Goal: Communication & Community: Answer question/provide support

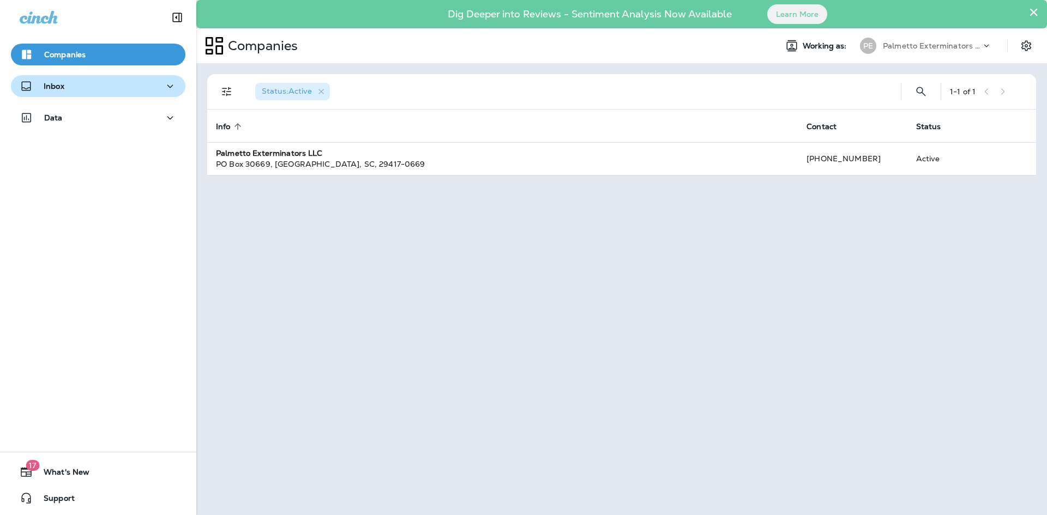
click at [116, 84] on div "Inbox" at bounding box center [98, 87] width 157 height 14
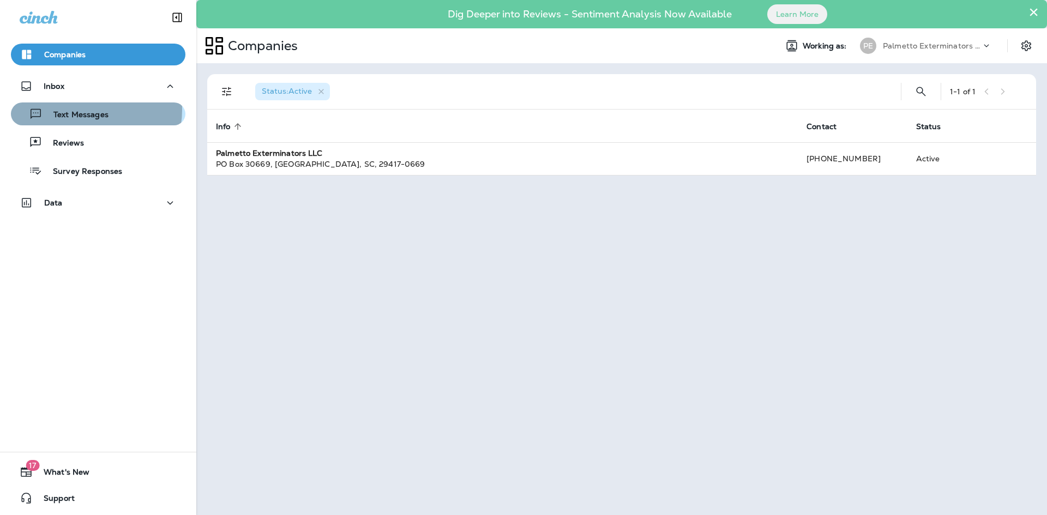
click at [84, 110] on p "Text Messages" at bounding box center [76, 115] width 66 height 10
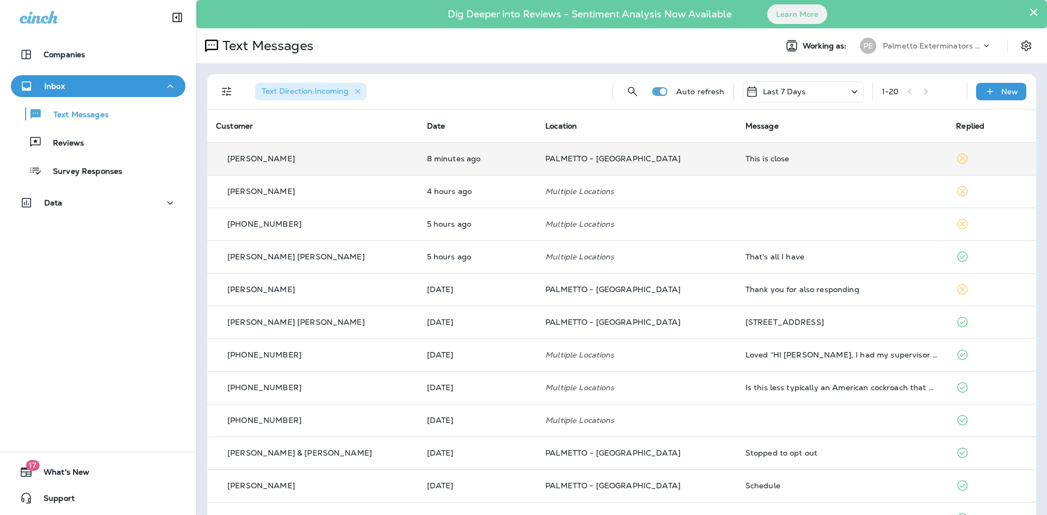
click at [745, 159] on div "This is close" at bounding box center [841, 158] width 193 height 9
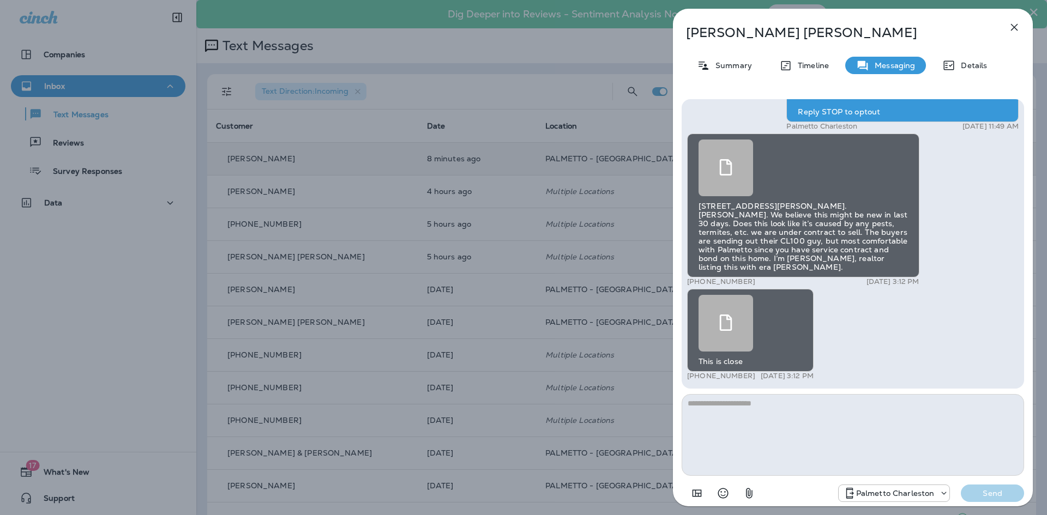
click at [719, 176] on use at bounding box center [725, 167] width 13 height 16
click at [721, 317] on icon at bounding box center [725, 323] width 16 height 16
click at [1006, 25] on button "button" at bounding box center [1014, 27] width 22 height 22
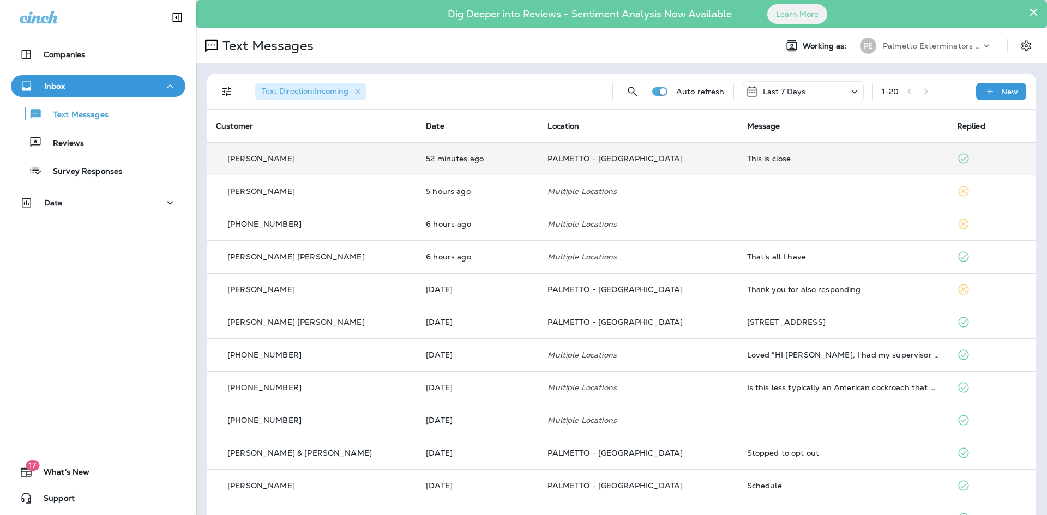
click at [747, 161] on div "This is close" at bounding box center [843, 158] width 192 height 9
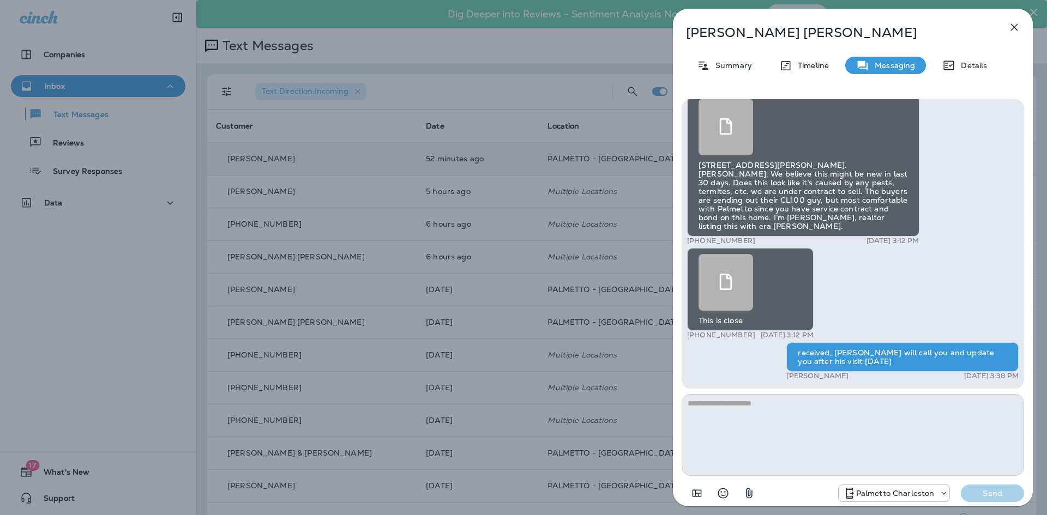
click at [1018, 26] on icon "button" at bounding box center [1013, 27] width 13 height 13
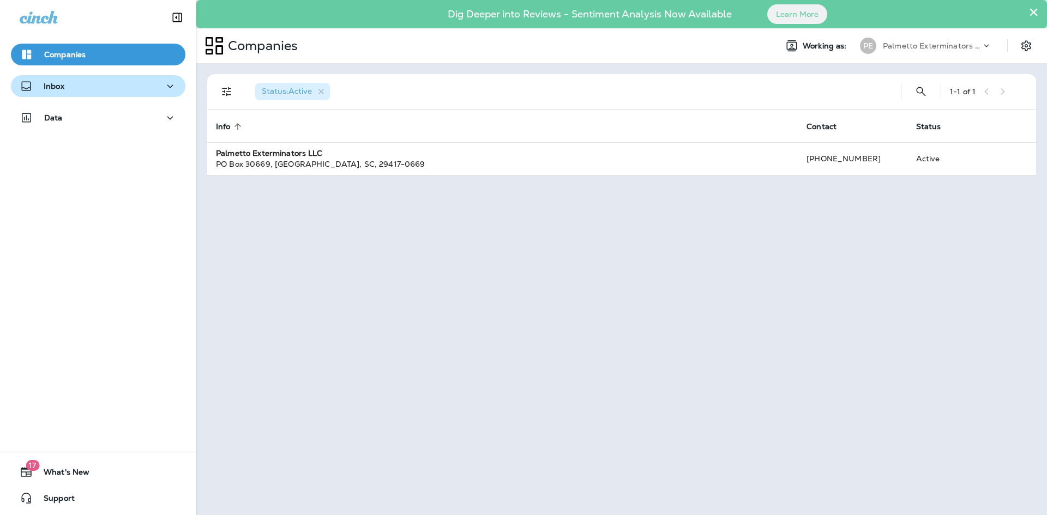
drag, startPoint x: 141, startPoint y: 101, endPoint x: 141, endPoint y: 95, distance: 6.0
click at [141, 100] on div "Inbox" at bounding box center [98, 88] width 196 height 27
click at [143, 84] on div "Inbox" at bounding box center [98, 87] width 157 height 14
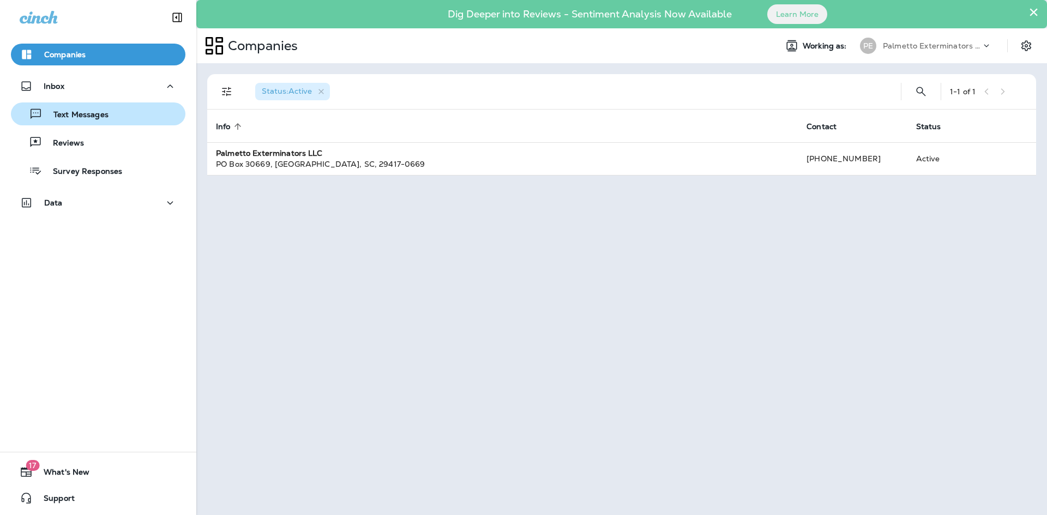
click at [117, 114] on div "Text Messages" at bounding box center [98, 114] width 166 height 16
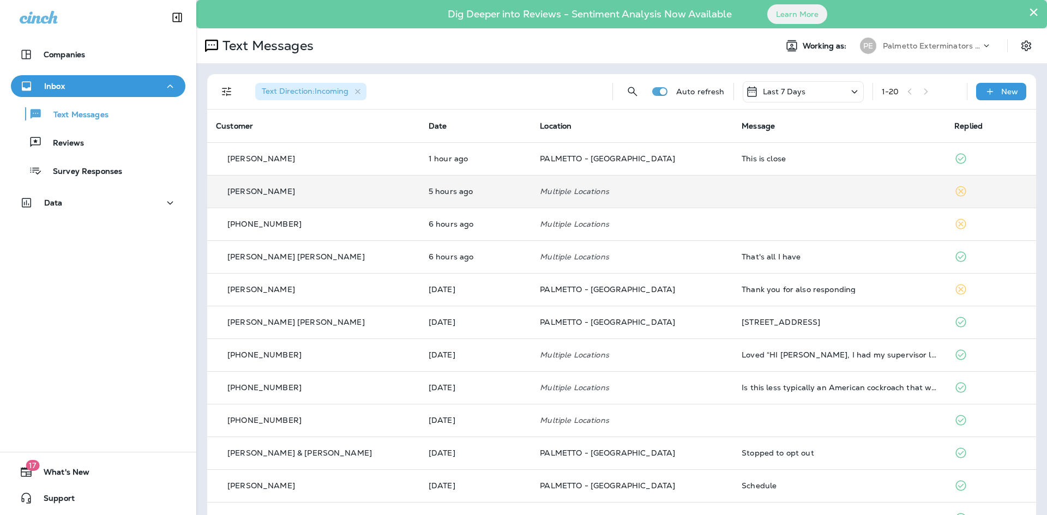
click at [611, 199] on td "Multiple Locations" at bounding box center [632, 191] width 202 height 33
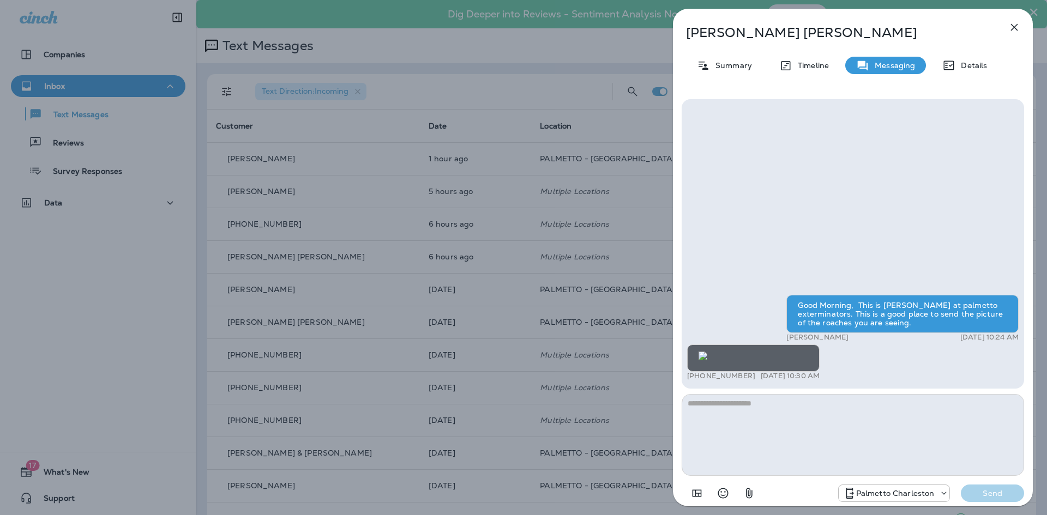
scroll to position [-76, 0]
click at [1011, 28] on icon "button" at bounding box center [1013, 27] width 13 height 13
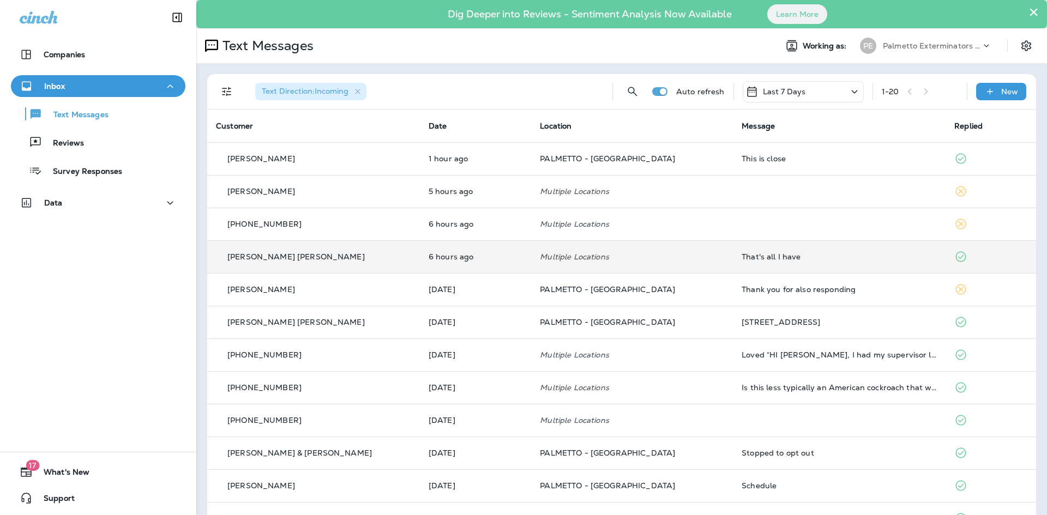
click at [751, 262] on td "That's all I have" at bounding box center [839, 256] width 213 height 33
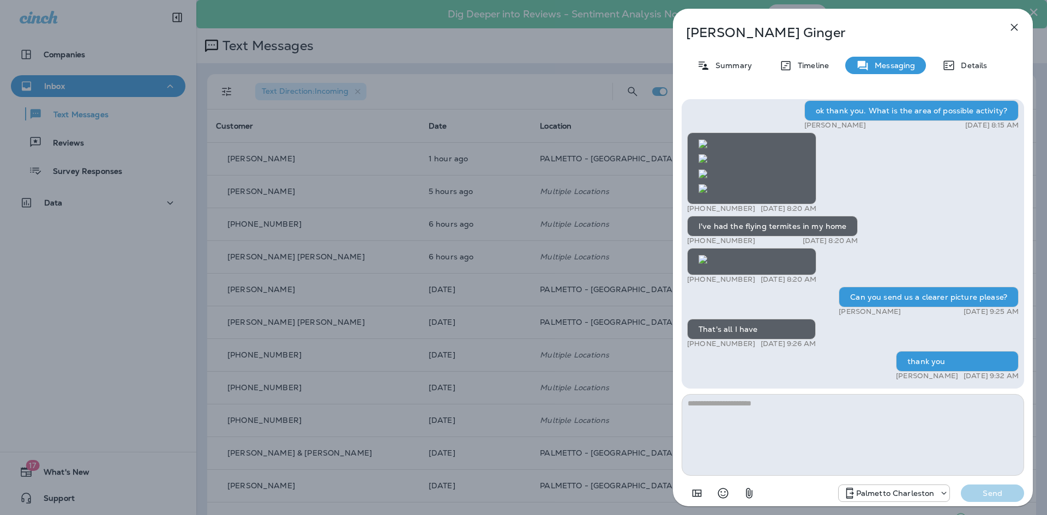
click at [1013, 32] on icon "button" at bounding box center [1013, 27] width 13 height 13
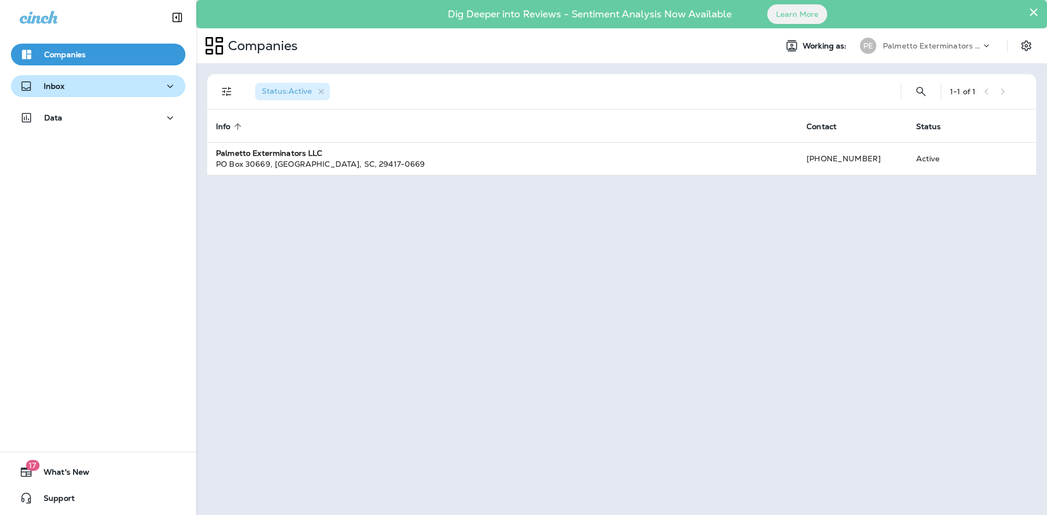
click at [111, 86] on div "Inbox" at bounding box center [98, 87] width 157 height 14
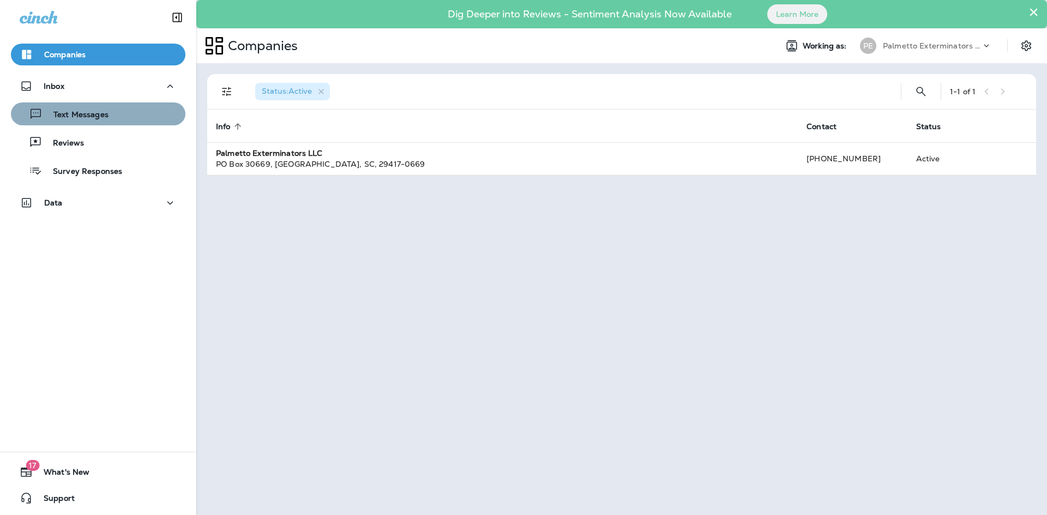
click at [106, 111] on p "Text Messages" at bounding box center [76, 115] width 66 height 10
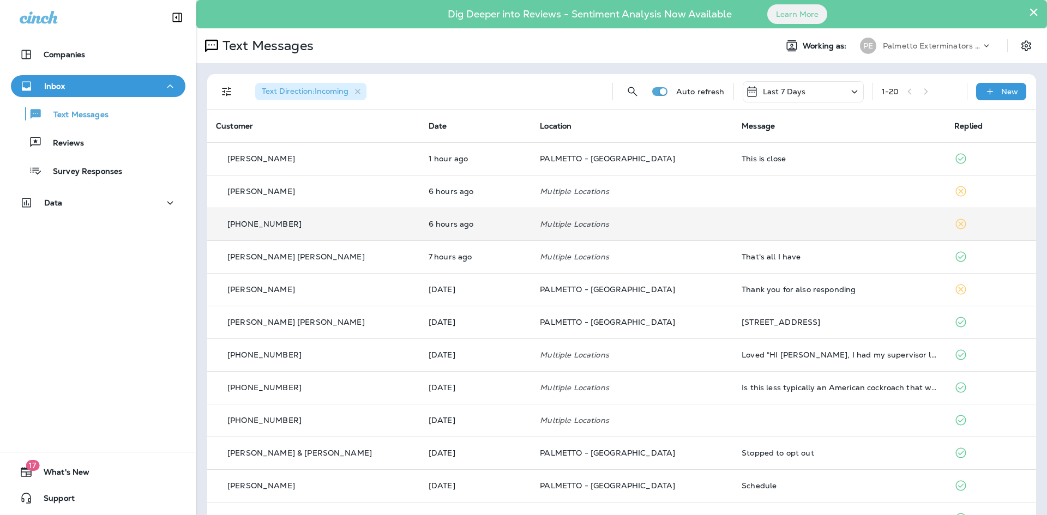
click at [789, 230] on td at bounding box center [839, 224] width 213 height 33
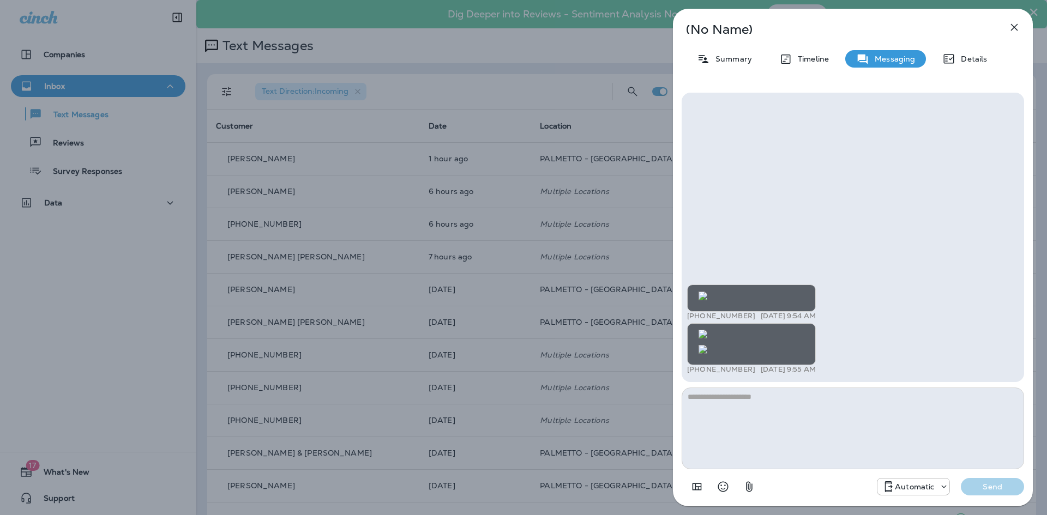
scroll to position [-613, 0]
click at [707, 292] on img at bounding box center [702, 296] width 9 height 9
click at [707, 330] on img at bounding box center [702, 334] width 9 height 9
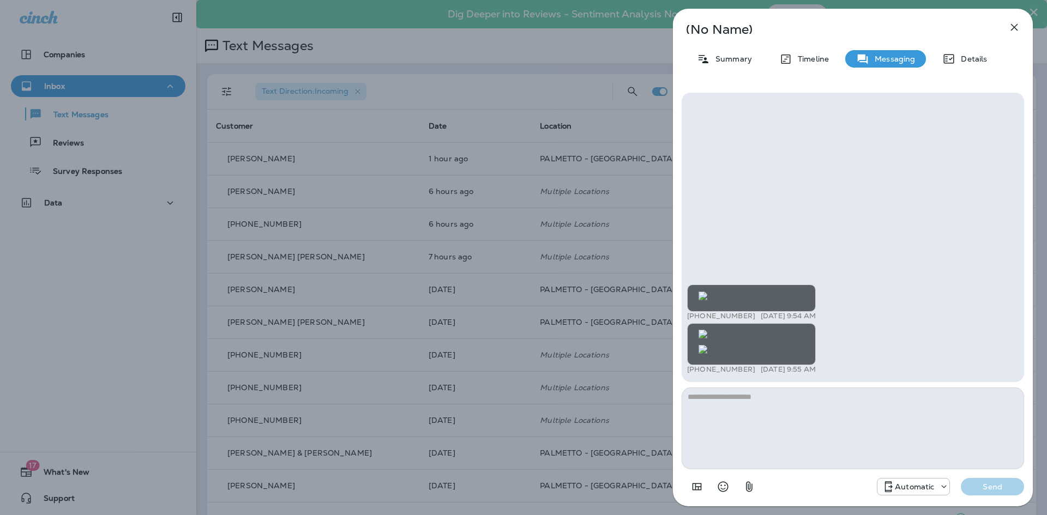
click at [707, 345] on img at bounding box center [702, 349] width 9 height 9
drag, startPoint x: 1012, startPoint y: 26, endPoint x: 766, endPoint y: 223, distance: 315.2
click at [767, 223] on div "(No Name) Summary Timeline Messaging Details +1 (843) 990-0677 Sep 30, 2025 9:5…" at bounding box center [853, 258] width 360 height 498
click at [707, 345] on img at bounding box center [702, 349] width 9 height 9
click at [1009, 24] on icon "button" at bounding box center [1013, 27] width 13 height 13
